Goal: Navigation & Orientation: Find specific page/section

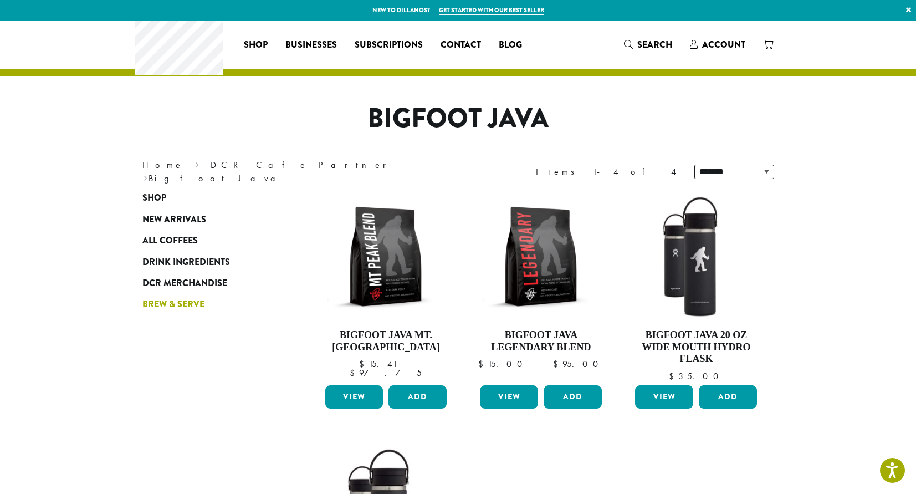
click at [142, 311] on span "Brew & Serve" at bounding box center [173, 304] width 62 height 14
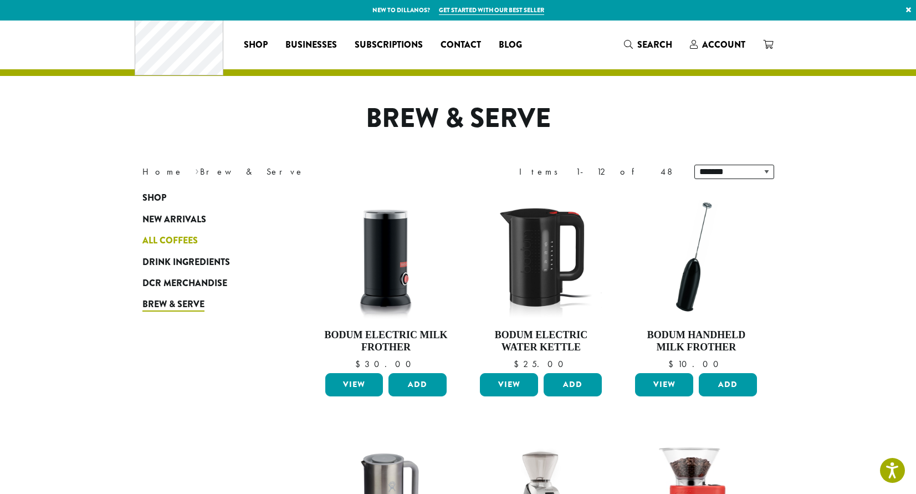
click at [142, 248] on span "All Coffees" at bounding box center [169, 241] width 55 height 14
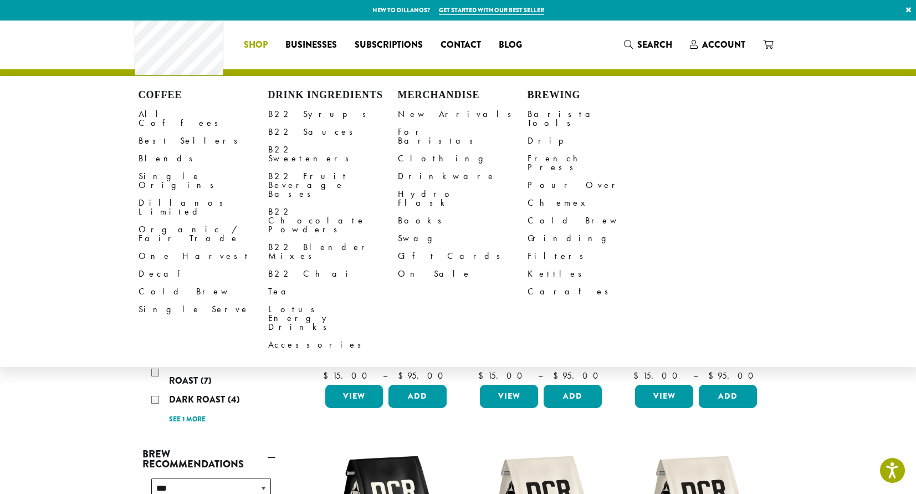
click at [244, 48] on span "Shop" at bounding box center [256, 45] width 24 height 14
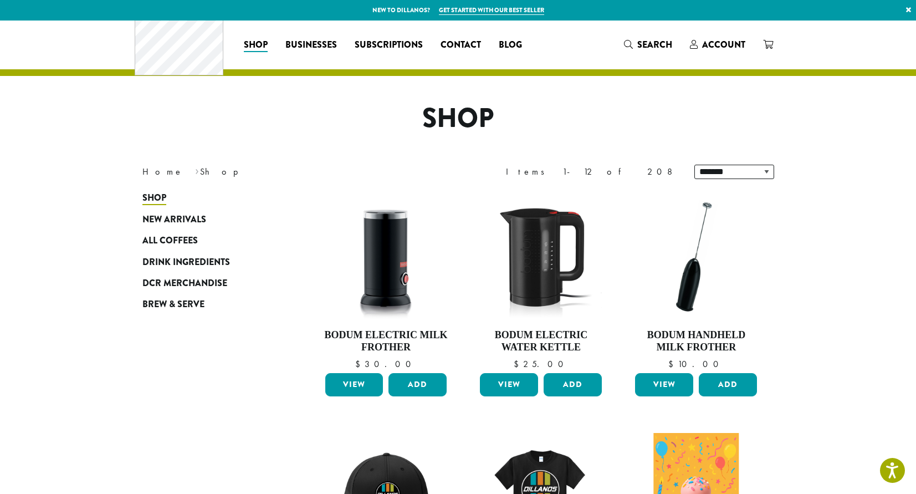
click at [135, 37] on div "Coffee All Coffees Best Sellers Blends Single Origins Dillanos Limited Organic …" at bounding box center [333, 45] width 397 height 58
